Goal: Information Seeking & Learning: Learn about a topic

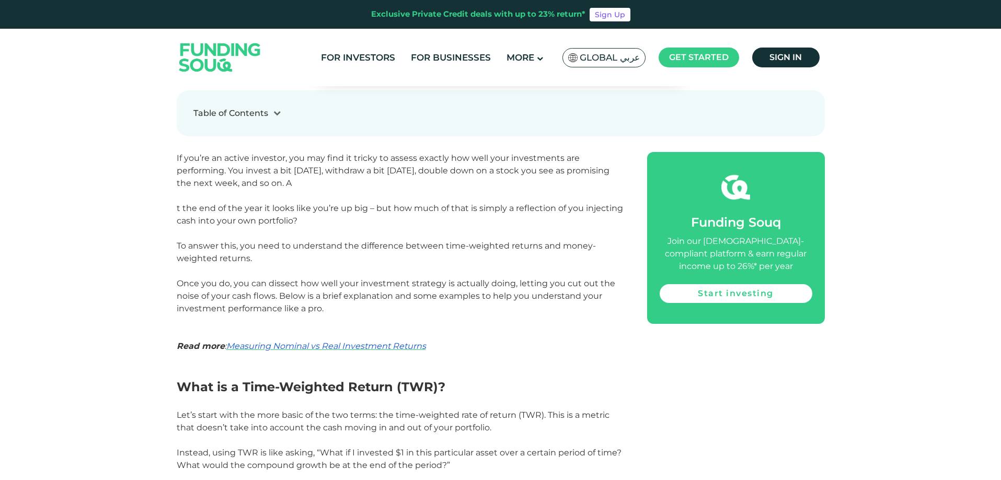
scroll to position [697, 0]
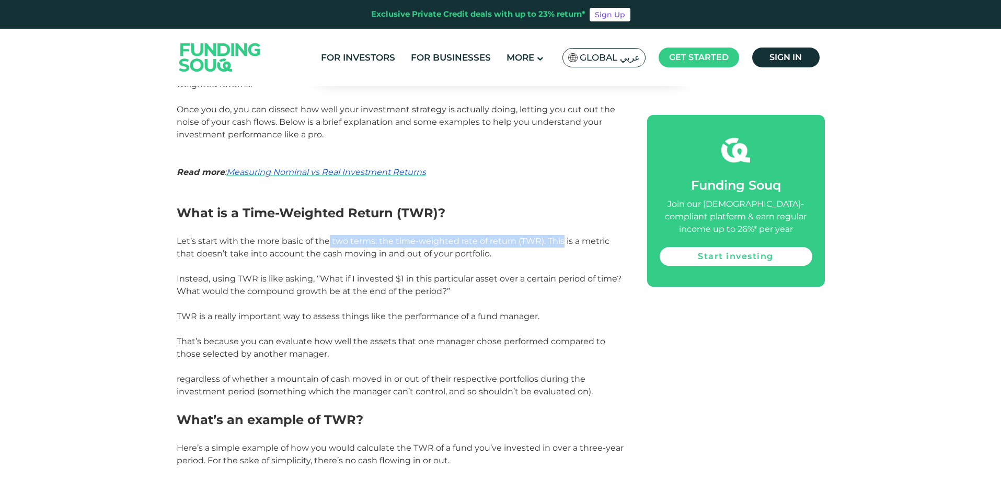
drag, startPoint x: 327, startPoint y: 242, endPoint x: 560, endPoint y: 235, distance: 233.2
click at [560, 235] on p "Let’s start with the more basic of the two terms: the time-weighted rate of ret…" at bounding box center [400, 266] width 447 height 63
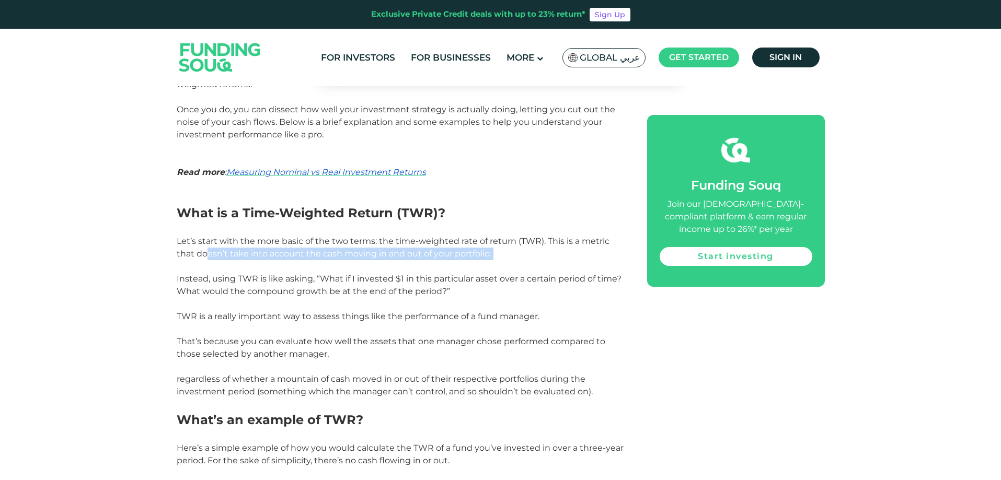
drag, startPoint x: 209, startPoint y: 255, endPoint x: 481, endPoint y: 260, distance: 272.4
click at [481, 260] on p "Let’s start with the more basic of the two terms: the time-weighted rate of ret…" at bounding box center [400, 266] width 447 height 63
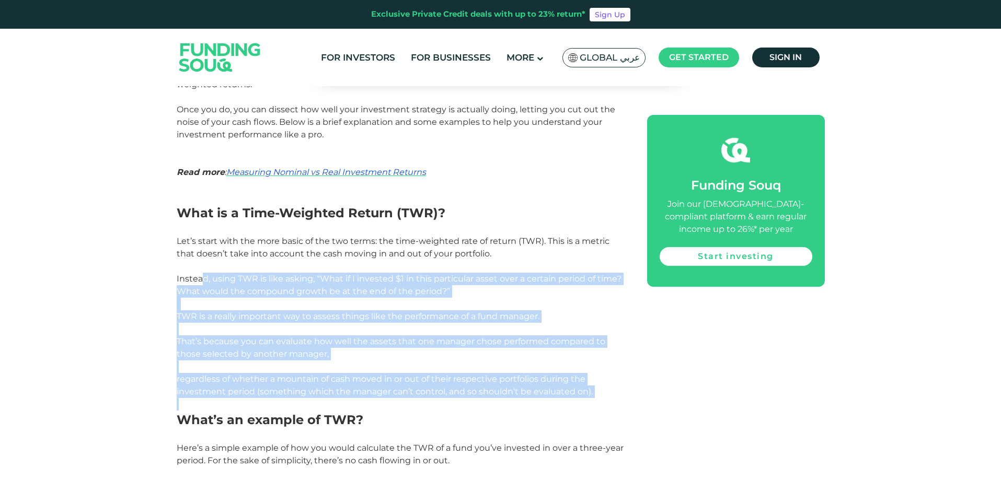
drag, startPoint x: 201, startPoint y: 279, endPoint x: 366, endPoint y: 402, distance: 206.2
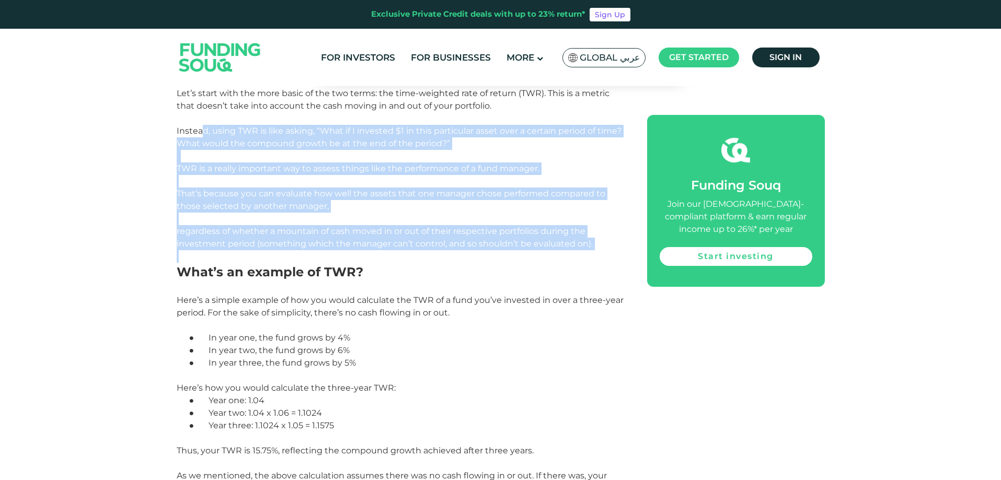
scroll to position [871, 0]
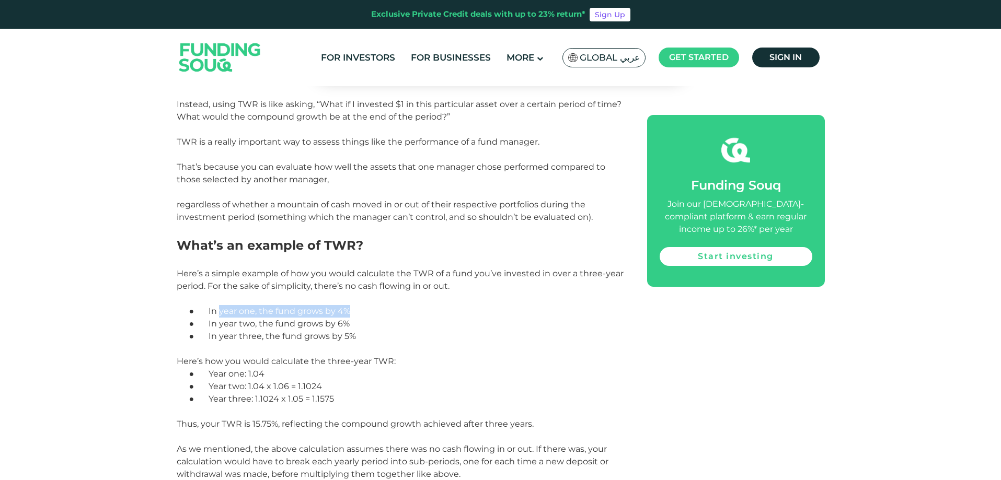
drag, startPoint x: 221, startPoint y: 312, endPoint x: 352, endPoint y: 314, distance: 130.7
click at [352, 314] on p "● In year one, the fund grows by 4%" at bounding box center [413, 311] width 422 height 13
drag, startPoint x: 218, startPoint y: 323, endPoint x: 349, endPoint y: 323, distance: 131.2
click at [349, 323] on span "In year two, the fund grows by 6%" at bounding box center [279, 324] width 141 height 10
drag, startPoint x: 228, startPoint y: 337, endPoint x: 390, endPoint y: 335, distance: 162.1
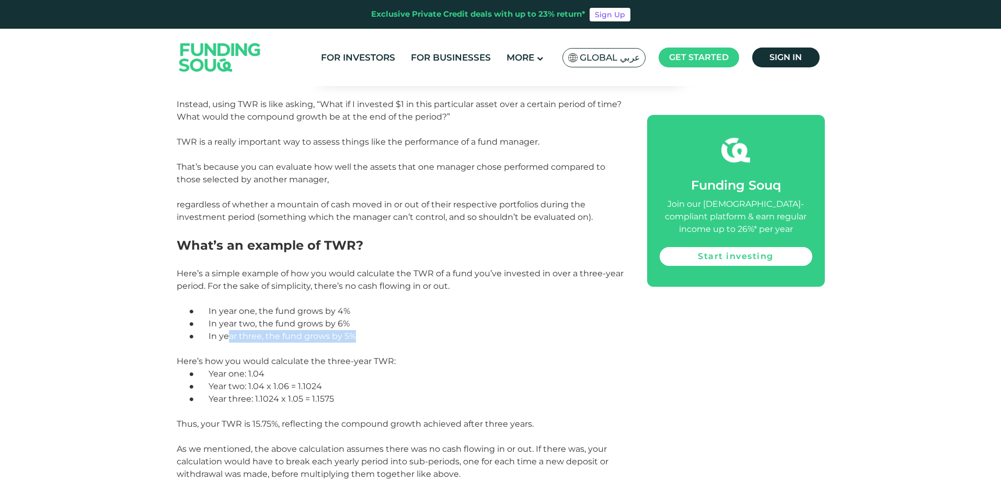
click at [390, 335] on p "● In year three, the fund grows by 5%" at bounding box center [413, 342] width 422 height 25
click at [420, 349] on p "● In year three, the fund grows by 5%" at bounding box center [413, 342] width 422 height 25
drag, startPoint x: 301, startPoint y: 427, endPoint x: 480, endPoint y: 420, distance: 180.0
click at [480, 420] on span "Thus, your TWR is 15.75%, reflecting the compound growth achieved after three y…" at bounding box center [355, 424] width 357 height 10
click at [463, 358] on p "Here’s how you would calculate the three-year TWR:" at bounding box center [400, 361] width 447 height 13
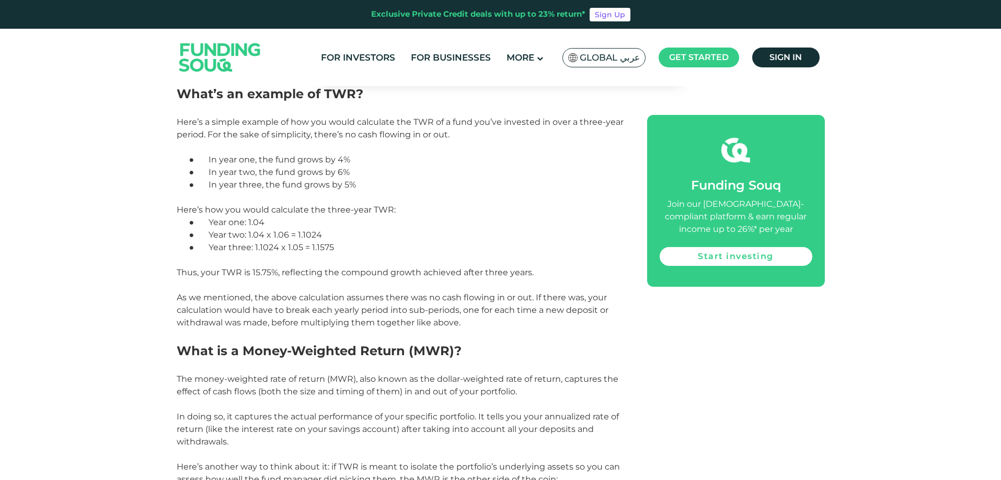
scroll to position [1046, 0]
